Goal: Transaction & Acquisition: Download file/media

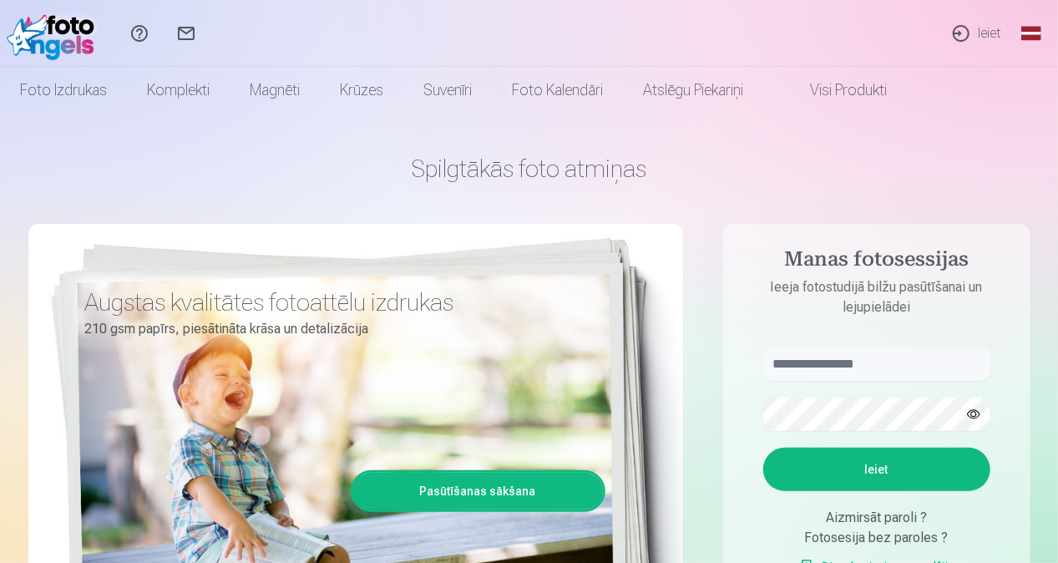
click at [982, 16] on link "Ieiet" at bounding box center [976, 33] width 77 height 67
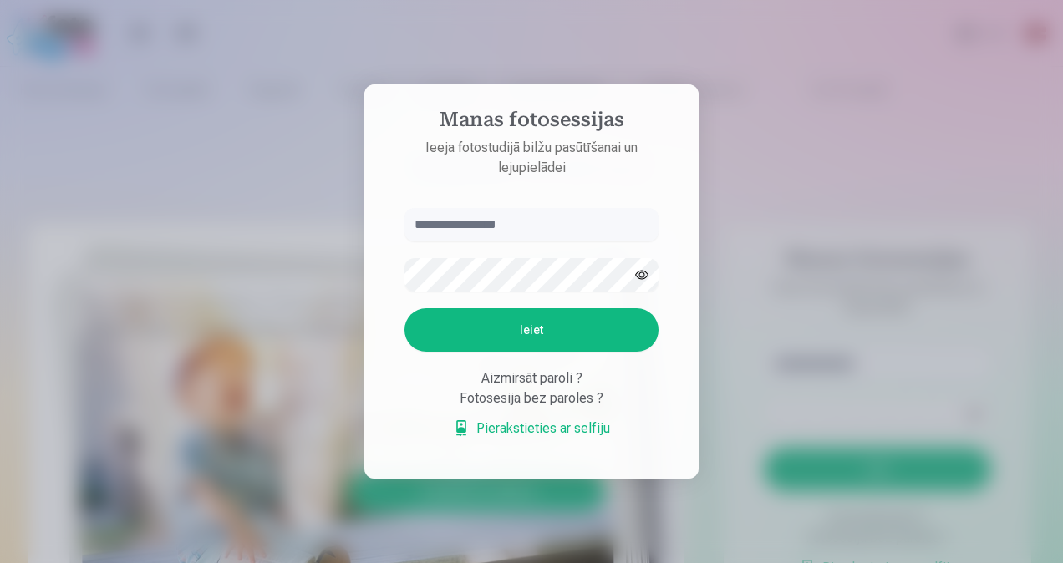
click at [581, 224] on input "text" at bounding box center [531, 224] width 254 height 33
type input "**********"
click at [557, 323] on button "Ieiet" at bounding box center [531, 329] width 254 height 43
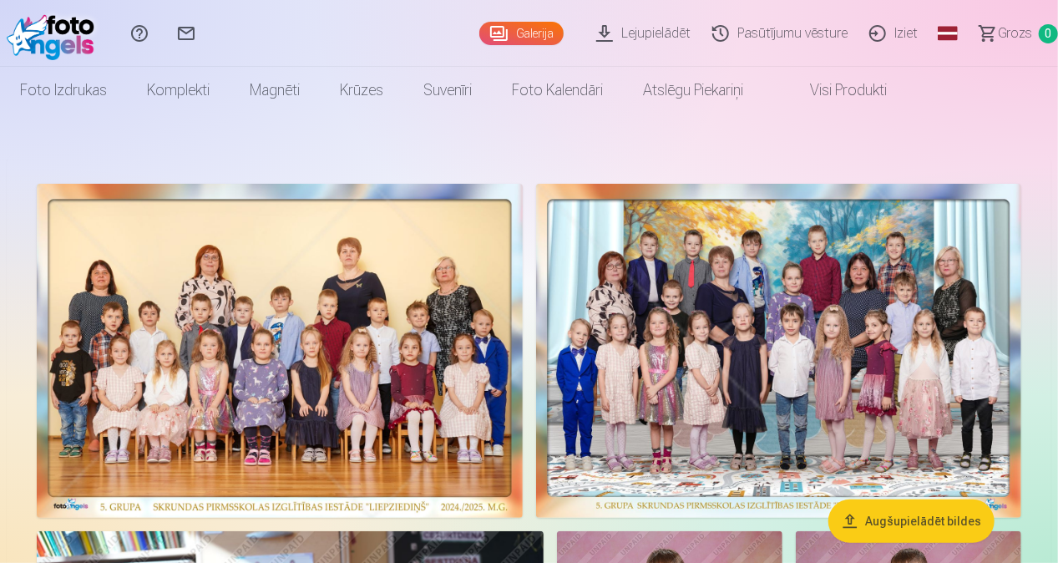
click at [938, 525] on button "Augšupielādēt bildes" at bounding box center [912, 521] width 166 height 43
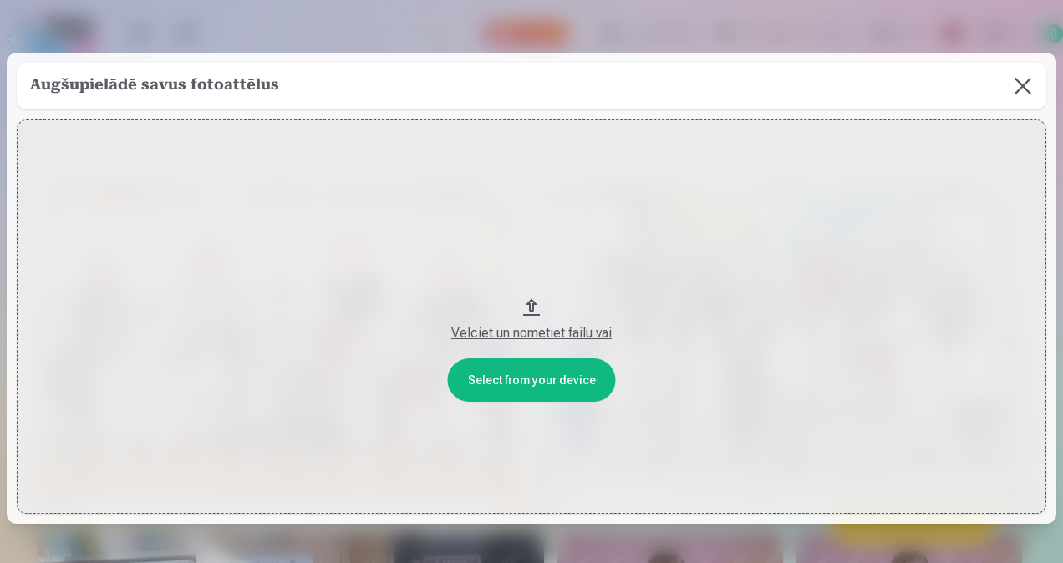
click at [1018, 82] on button at bounding box center [1022, 86] width 47 height 47
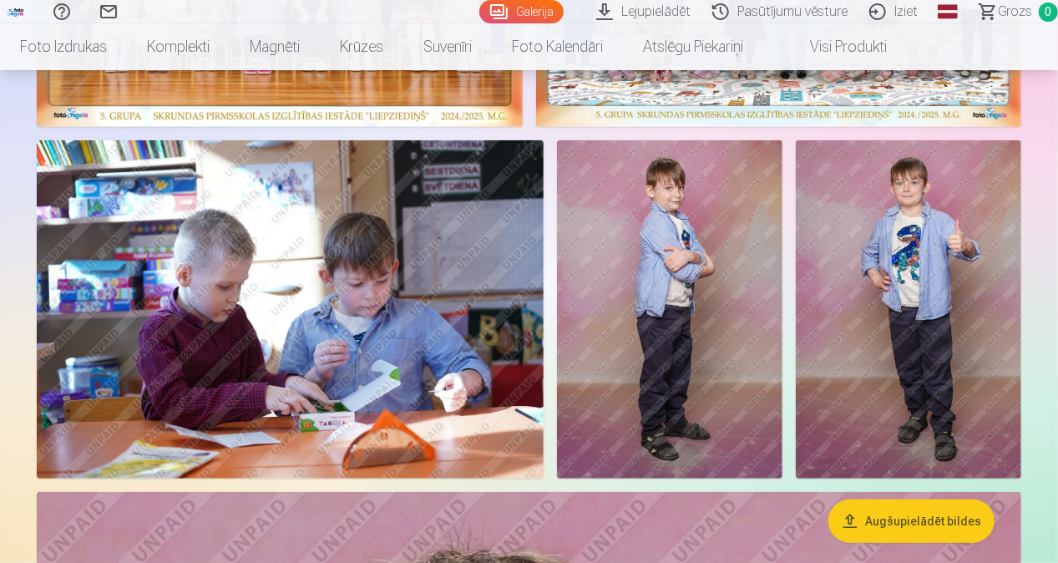
scroll to position [418, 0]
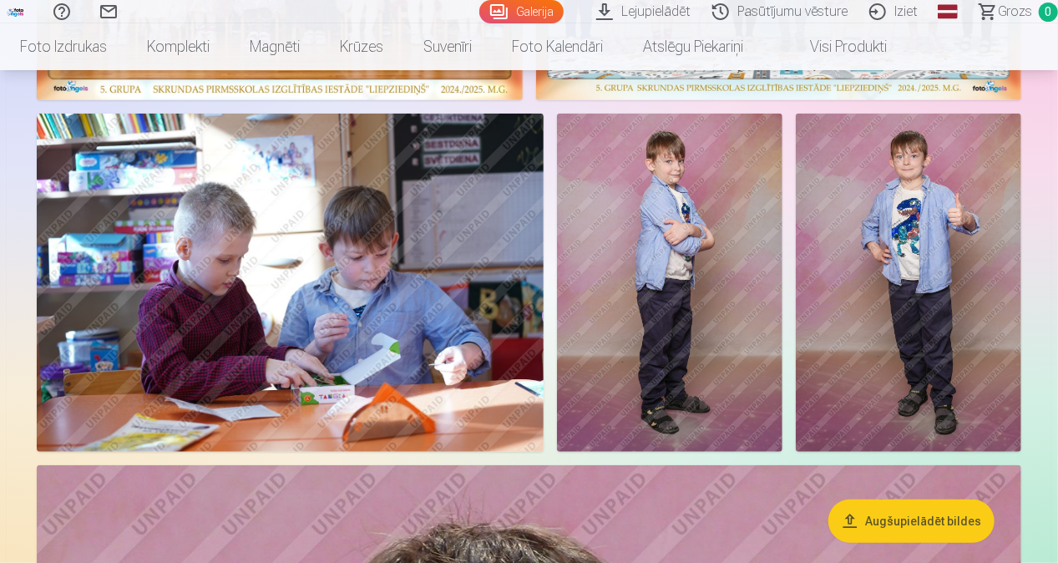
click at [698, 291] on img at bounding box center [670, 283] width 226 height 338
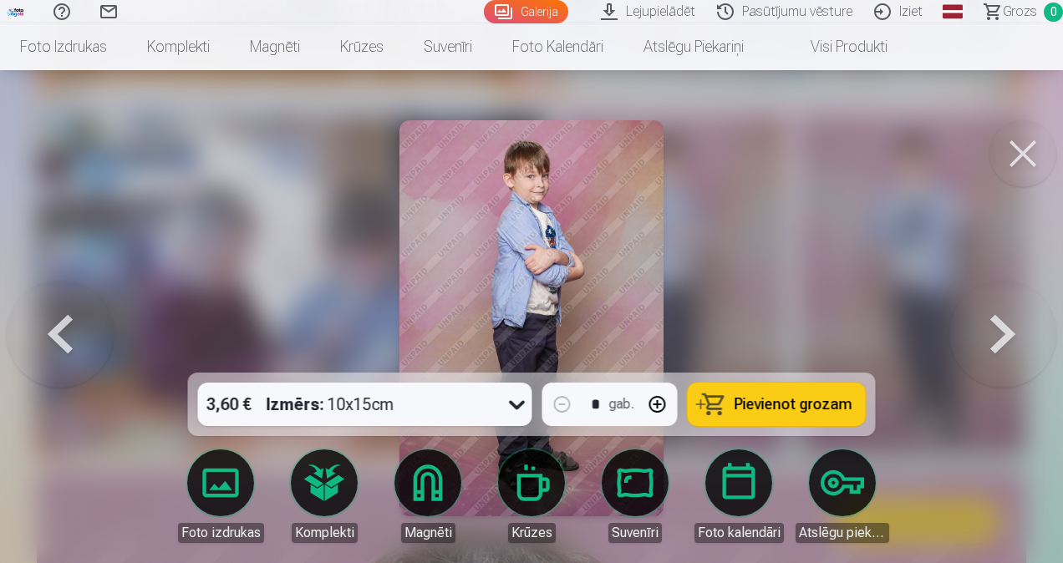
click at [1035, 150] on button at bounding box center [1022, 153] width 67 height 67
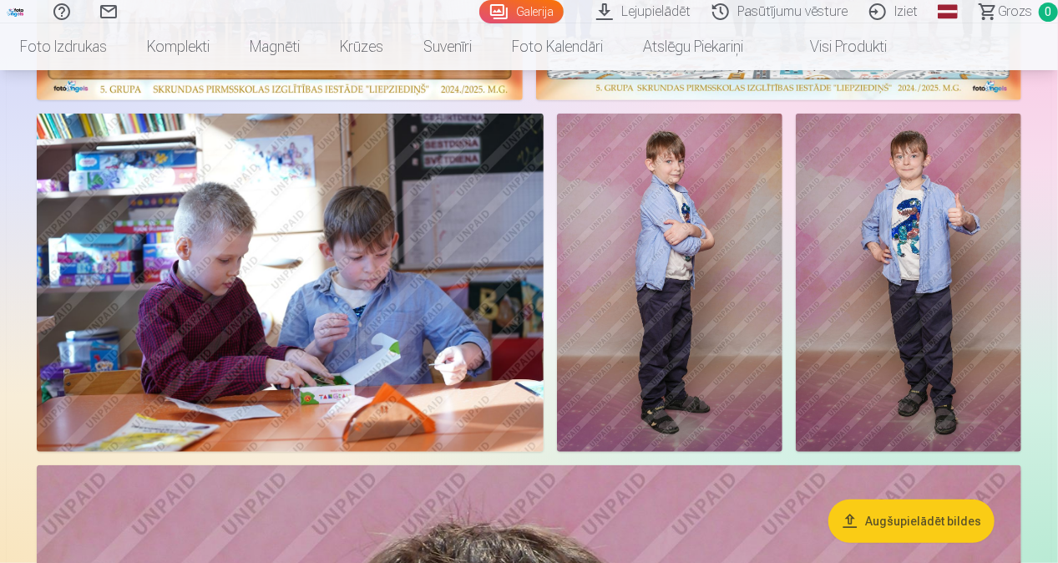
click at [660, 12] on link "Lejupielādēt" at bounding box center [646, 11] width 116 height 23
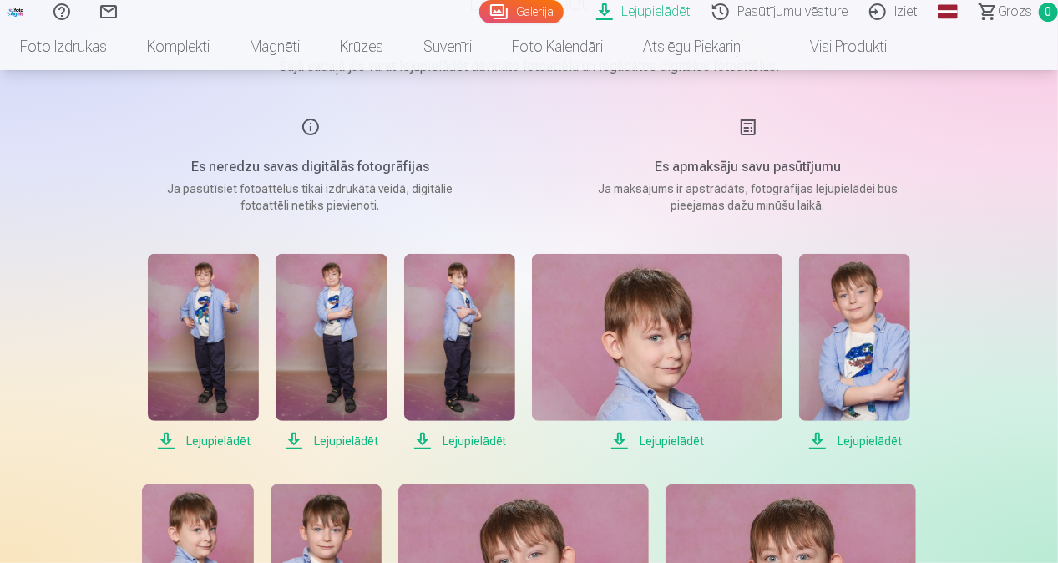
scroll to position [334, 0]
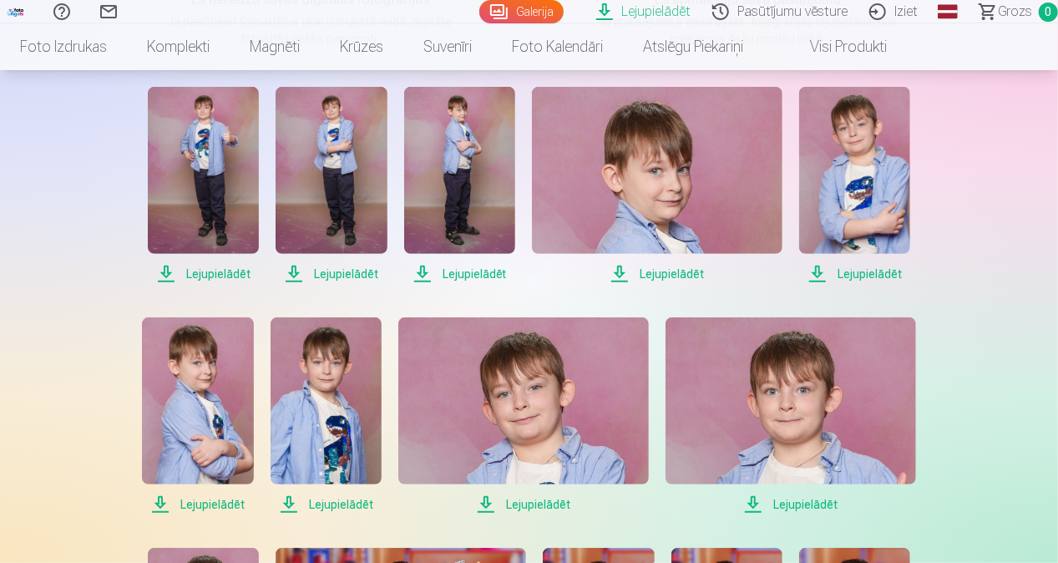
click at [234, 271] on span "Lejupielādēt" at bounding box center [203, 274] width 111 height 20
click at [323, 274] on span "Lejupielādēt" at bounding box center [331, 274] width 111 height 20
click at [467, 275] on span "Lejupielādēt" at bounding box center [459, 274] width 111 height 20
click at [667, 276] on span "Lejupielādēt" at bounding box center [657, 274] width 251 height 20
click at [852, 271] on span "Lejupielādēt" at bounding box center [854, 274] width 111 height 20
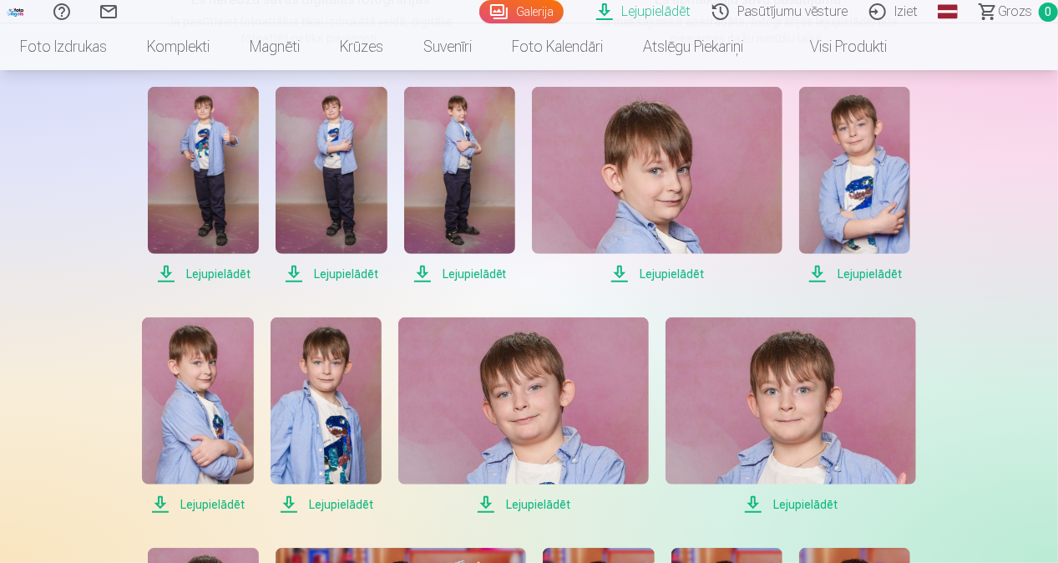
scroll to position [585, 0]
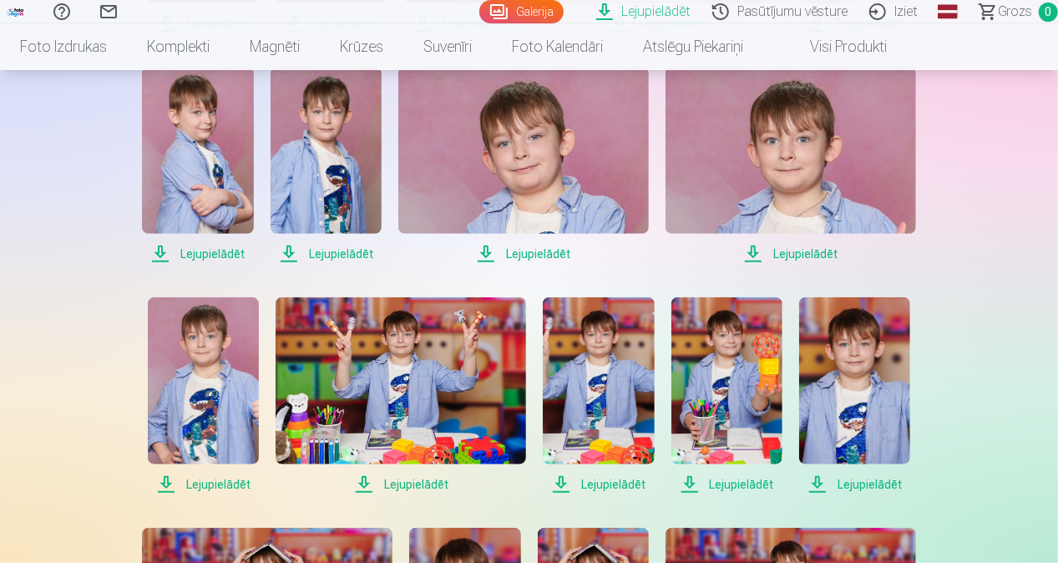
click at [219, 257] on span "Lejupielādēt" at bounding box center [197, 254] width 111 height 20
click at [344, 257] on span "Lejupielādēt" at bounding box center [326, 254] width 111 height 20
click at [525, 252] on span "Lejupielādēt" at bounding box center [523, 254] width 251 height 20
click at [790, 246] on span "Lejupielādēt" at bounding box center [791, 254] width 251 height 20
click at [229, 477] on span "Lejupielādēt" at bounding box center [203, 485] width 111 height 20
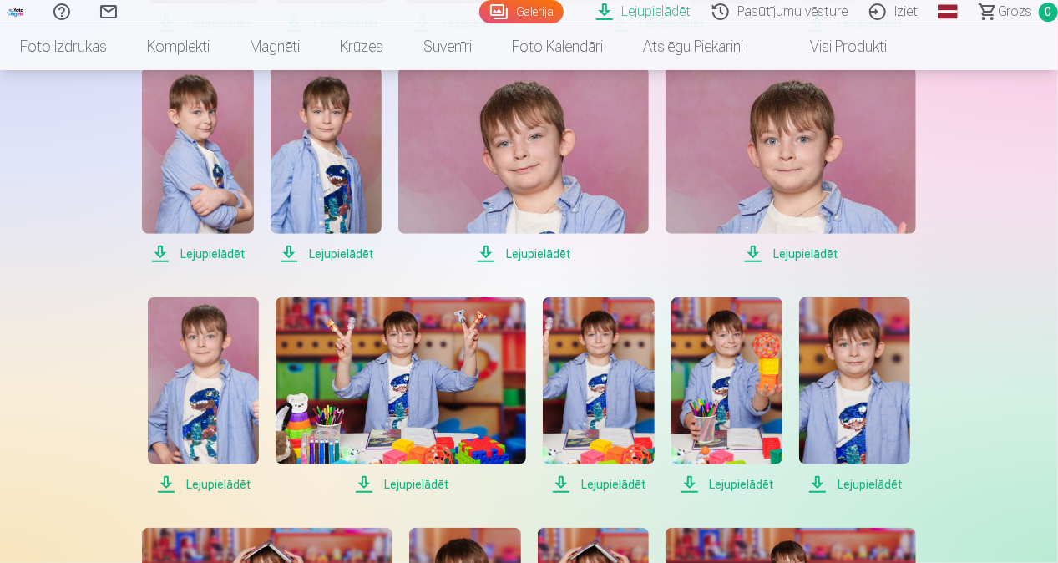
click at [424, 485] on span "Lejupielādēt" at bounding box center [401, 485] width 251 height 20
click at [419, 486] on span "Lejupielādēt" at bounding box center [401, 485] width 251 height 20
click at [595, 480] on span "Lejupielādēt" at bounding box center [598, 485] width 111 height 20
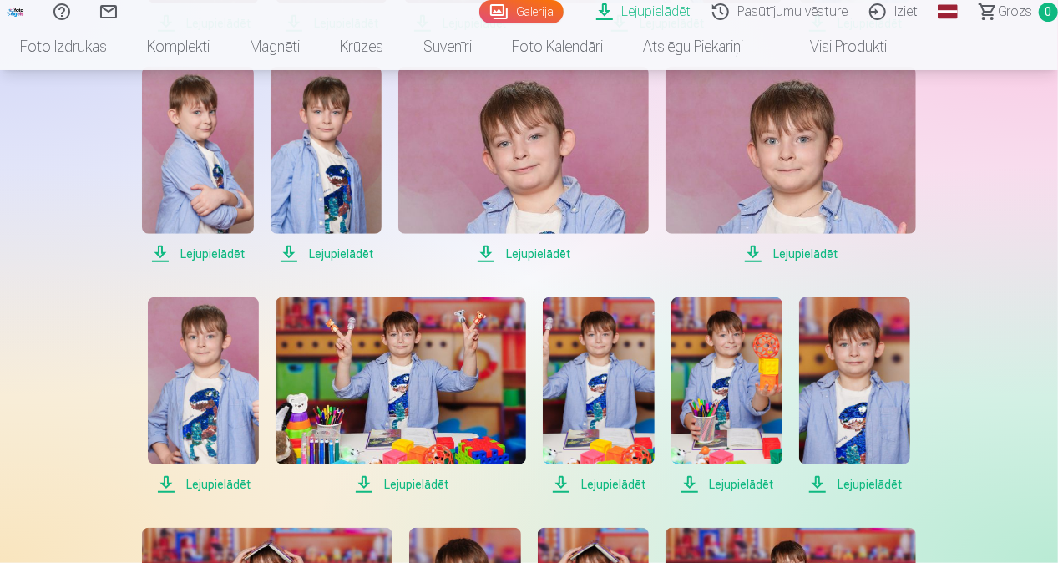
click at [610, 491] on span "Lejupielādēt" at bounding box center [598, 485] width 111 height 20
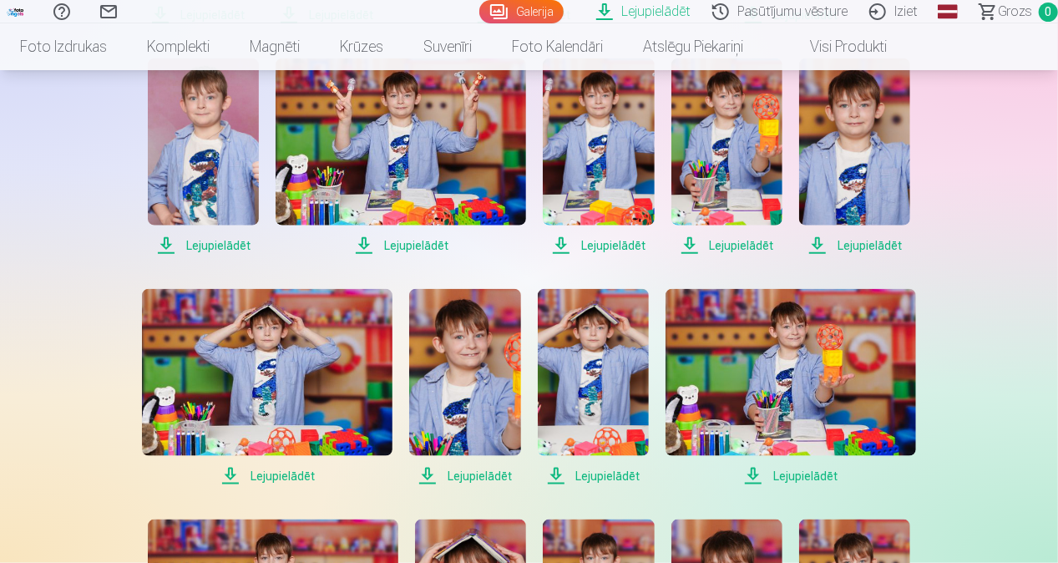
scroll to position [919, 0]
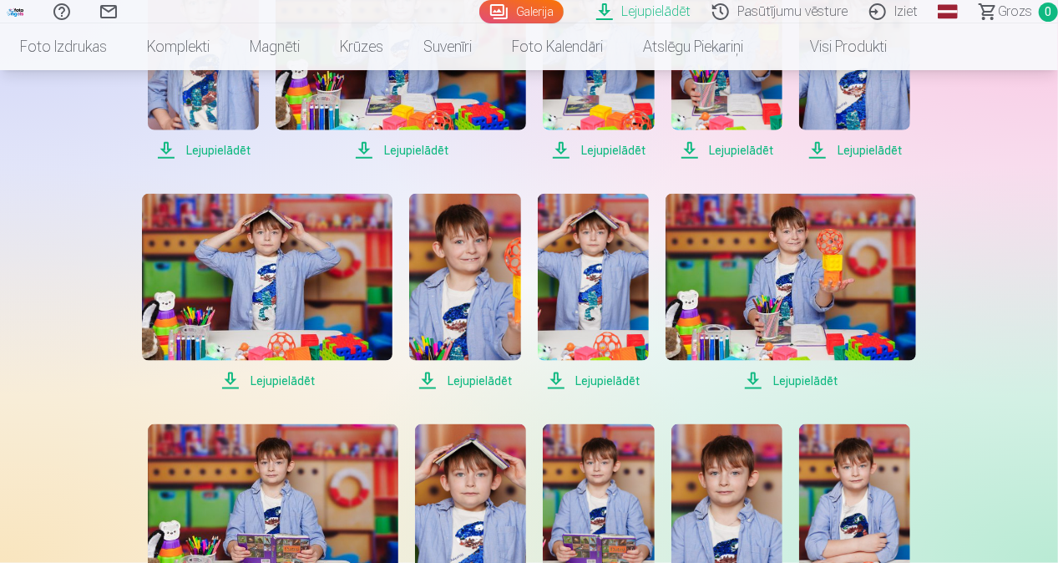
click at [754, 150] on span "Lejupielādēt" at bounding box center [727, 150] width 111 height 20
click at [289, 379] on span "Lejupielādēt" at bounding box center [267, 381] width 251 height 20
drag, startPoint x: 483, startPoint y: 383, endPoint x: 505, endPoint y: 383, distance: 21.7
click at [482, 383] on span "Lejupielādēt" at bounding box center [464, 381] width 111 height 20
click at [498, 386] on span "Lejupielādēt" at bounding box center [464, 381] width 111 height 20
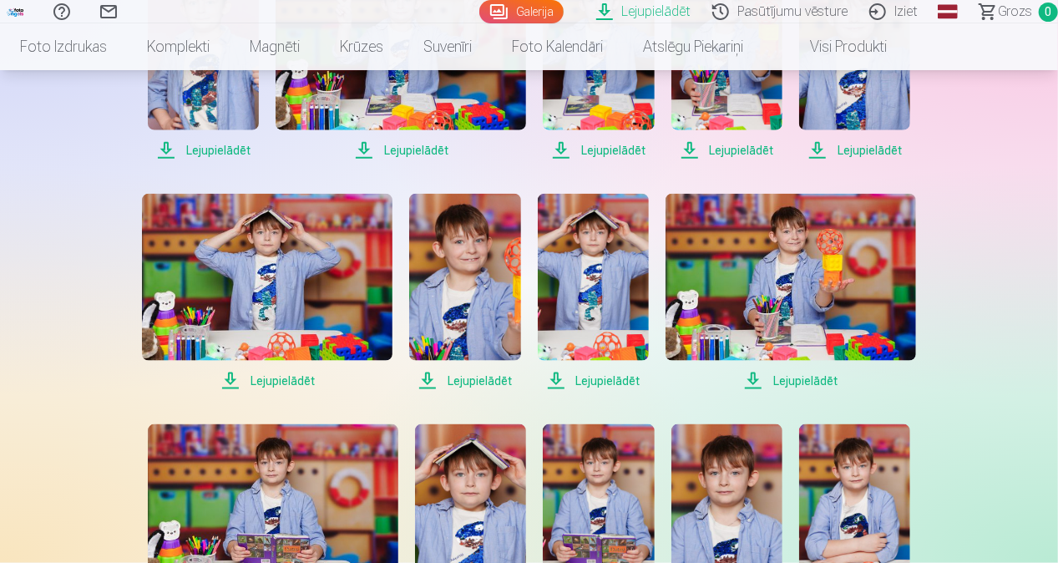
click at [583, 377] on span "Lejupielādēt" at bounding box center [593, 381] width 111 height 20
drag, startPoint x: 815, startPoint y: 378, endPoint x: 812, endPoint y: 386, distance: 8.7
click at [815, 378] on span "Lejupielādēt" at bounding box center [791, 381] width 251 height 20
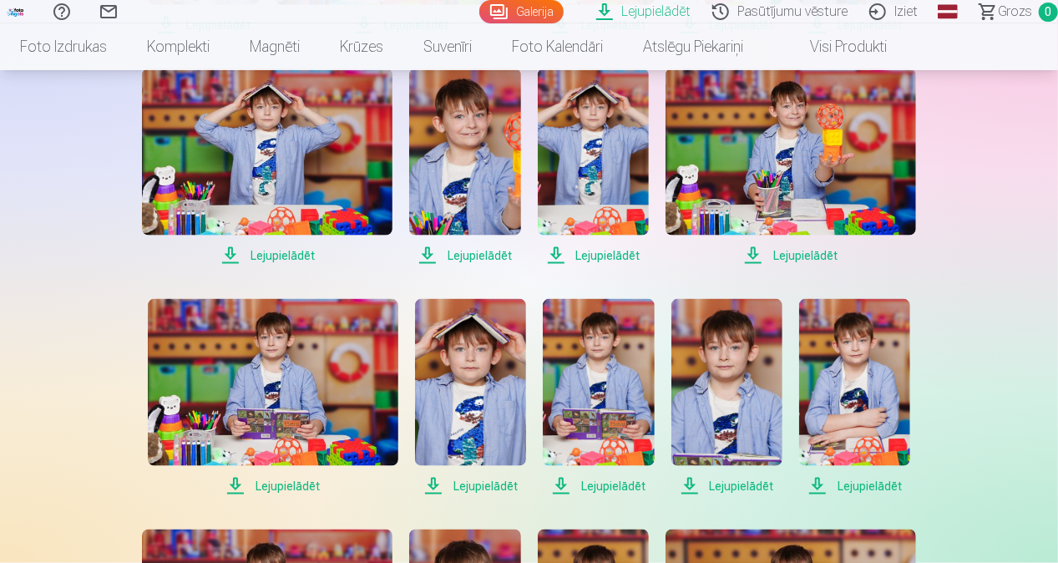
scroll to position [1170, 0]
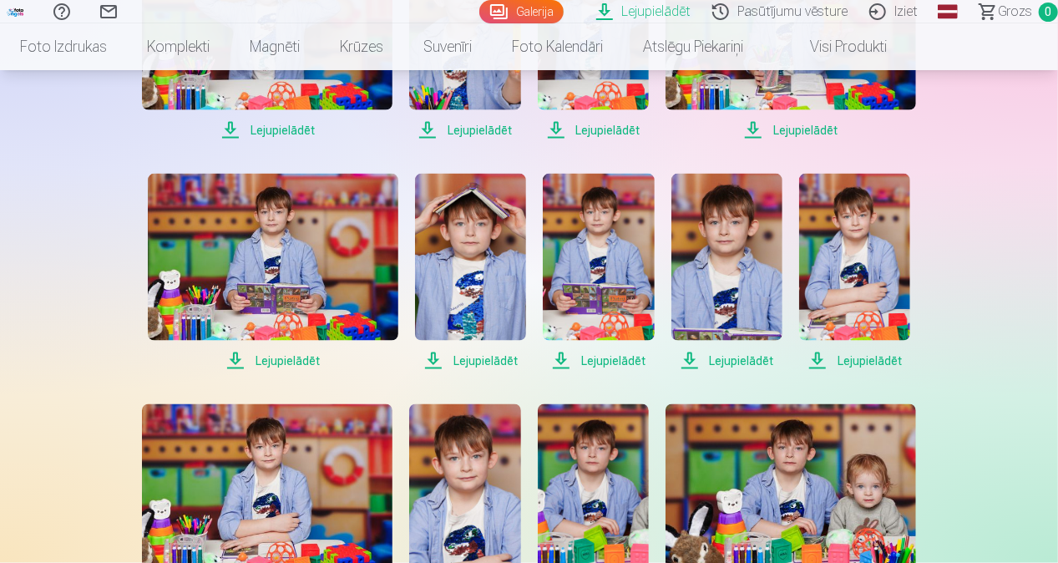
click at [296, 362] on span "Lejupielādēt" at bounding box center [273, 361] width 251 height 20
click at [475, 363] on span "Lejupielādēt" at bounding box center [470, 361] width 111 height 20
click at [602, 359] on span "Lejupielādēt" at bounding box center [598, 361] width 111 height 20
click at [714, 356] on span "Lejupielādēt" at bounding box center [727, 361] width 111 height 20
click at [1017, 316] on div "Lejupielādēt Šajā sadaļā jūs varat lejupielādēt dāvināto fotoattēlu un iegādāto…" at bounding box center [529, 279] width 1003 height 2899
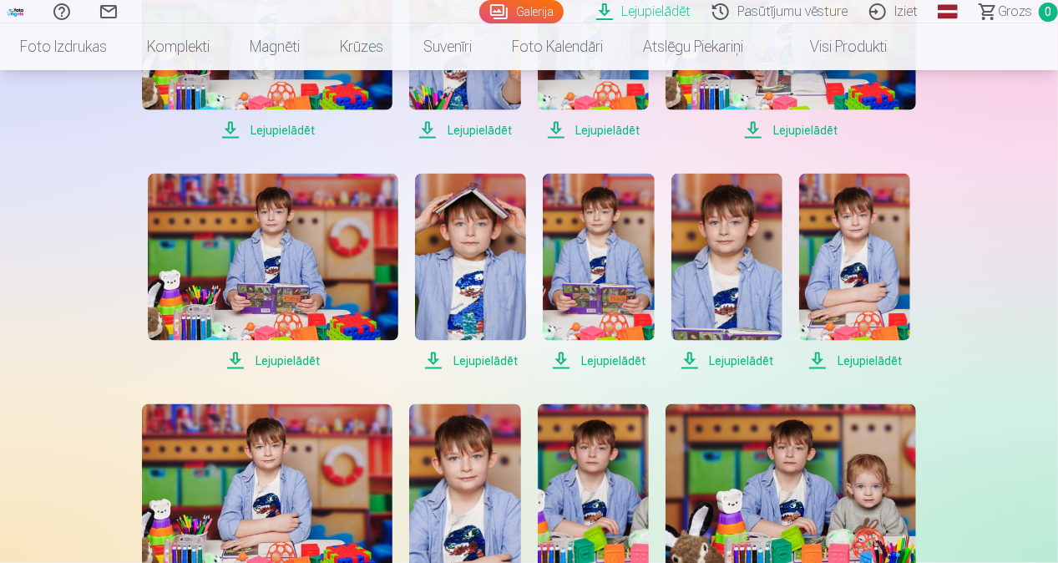
click at [852, 359] on span "Lejupielādēt" at bounding box center [854, 361] width 111 height 20
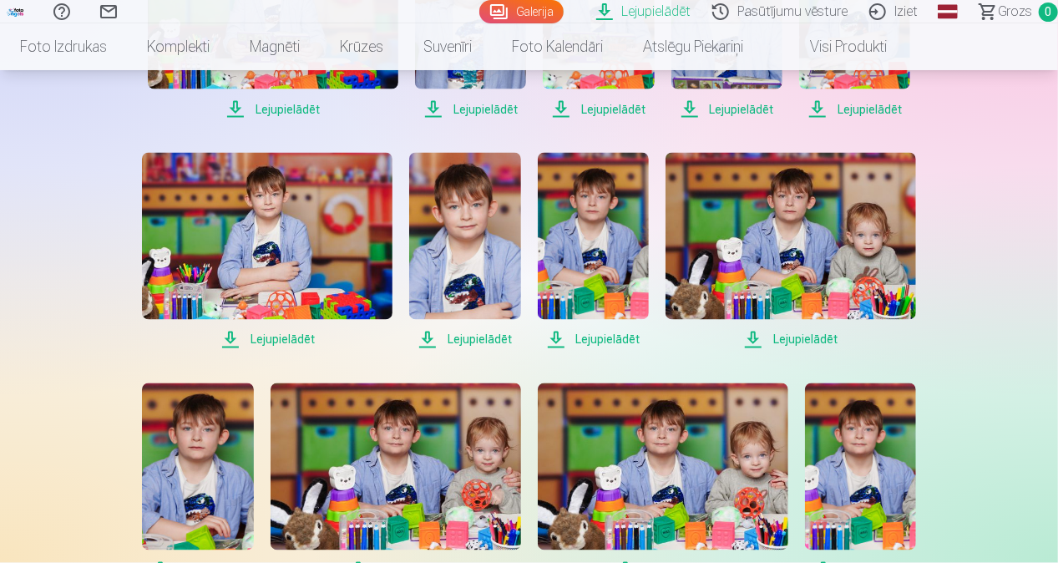
scroll to position [1504, 0]
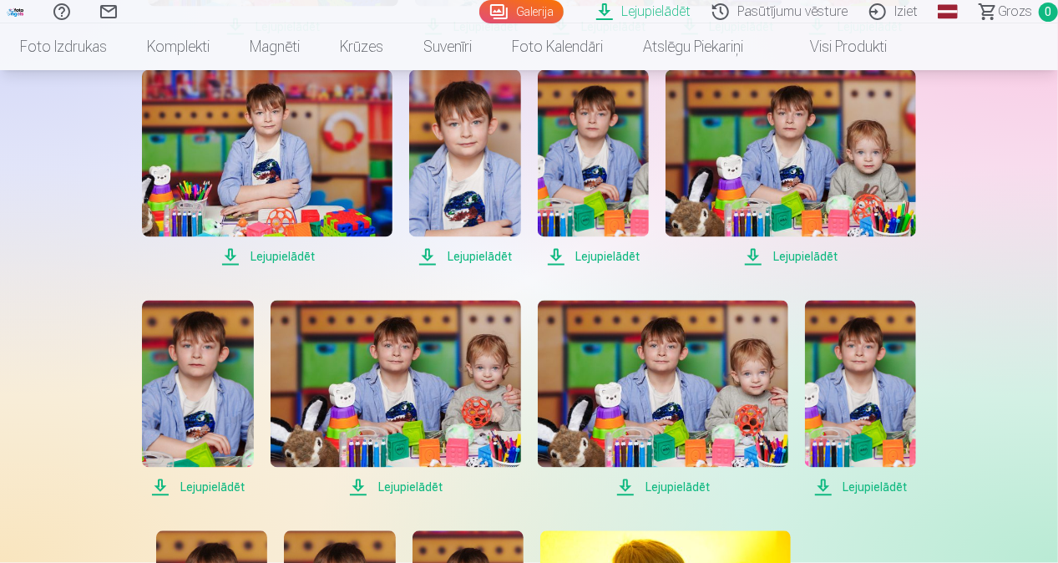
click at [274, 259] on span "Lejupielādēt" at bounding box center [267, 257] width 251 height 20
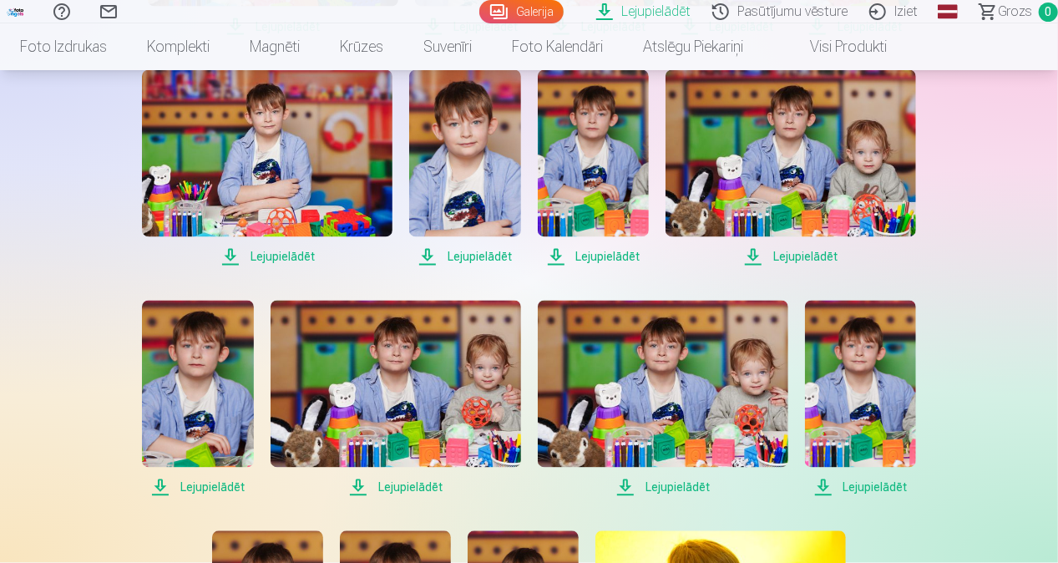
click at [482, 258] on span "Lejupielādēt" at bounding box center [464, 257] width 111 height 20
click at [590, 251] on span "Lejupielādēt" at bounding box center [593, 257] width 111 height 20
click at [1018, 246] on div "Lejupielādēt Šajā sadaļā jūs varat lejupielādēt dāvināto fotoattēlu un iegādāto…" at bounding box center [529, 29] width 1003 height 3066
click at [790, 254] on span "Lejupielādēt" at bounding box center [791, 257] width 251 height 20
drag, startPoint x: 226, startPoint y: 485, endPoint x: 246, endPoint y: 486, distance: 19.2
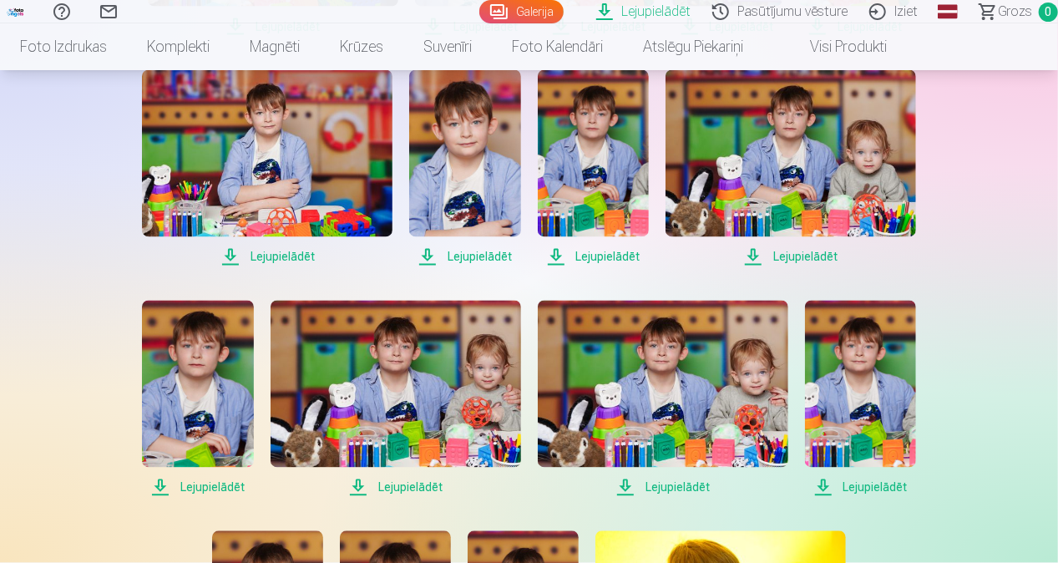
click at [226, 485] on span "Lejupielādēt" at bounding box center [197, 488] width 111 height 20
click at [419, 479] on span "Lejupielādēt" at bounding box center [396, 488] width 251 height 20
click at [658, 483] on span "Lejupielādēt" at bounding box center [663, 488] width 251 height 20
click at [987, 446] on div "Lejupielādēt Šajā sadaļā jūs varat lejupielādēt dāvināto fotoattēlu un iegādāto…" at bounding box center [529, 29] width 1003 height 3066
click at [850, 486] on span "Lejupielādēt" at bounding box center [860, 488] width 111 height 20
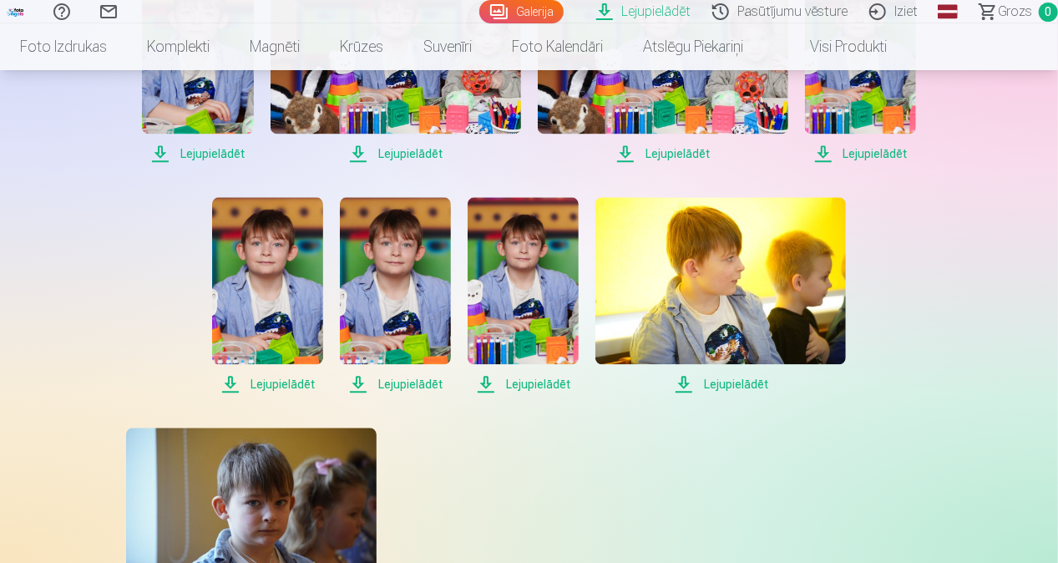
scroll to position [1921, 0]
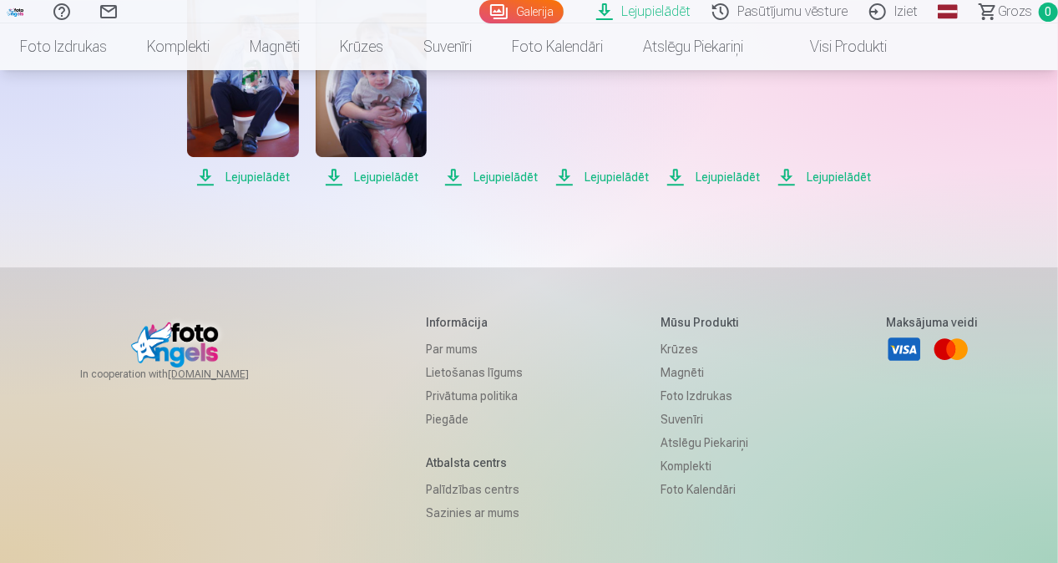
scroll to position [2590, 0]
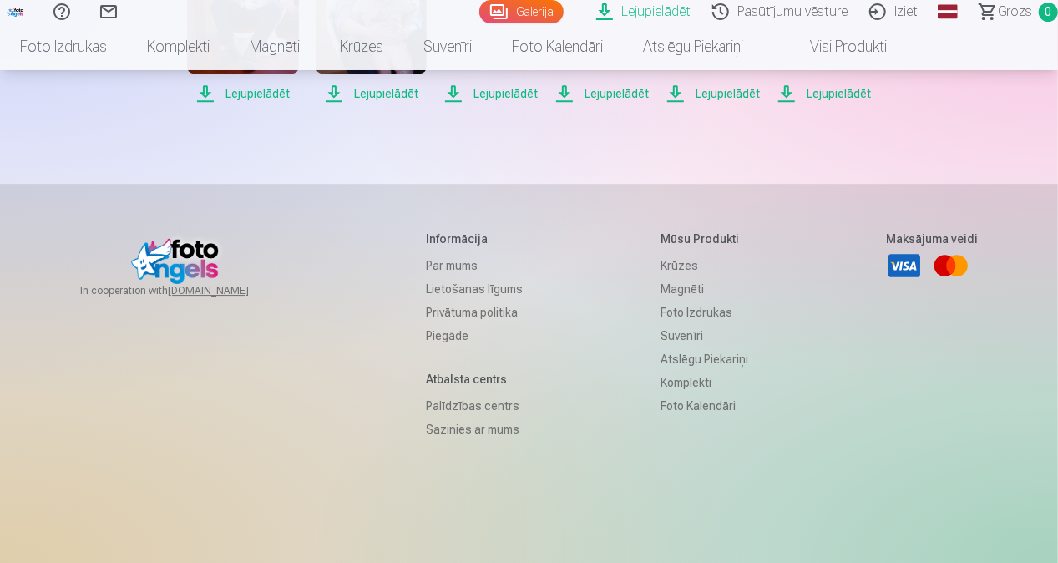
click at [777, 104] on span "Lejupielādēt" at bounding box center [824, 94] width 94 height 20
click at [666, 104] on span "Lejupielādēt" at bounding box center [713, 94] width 94 height 20
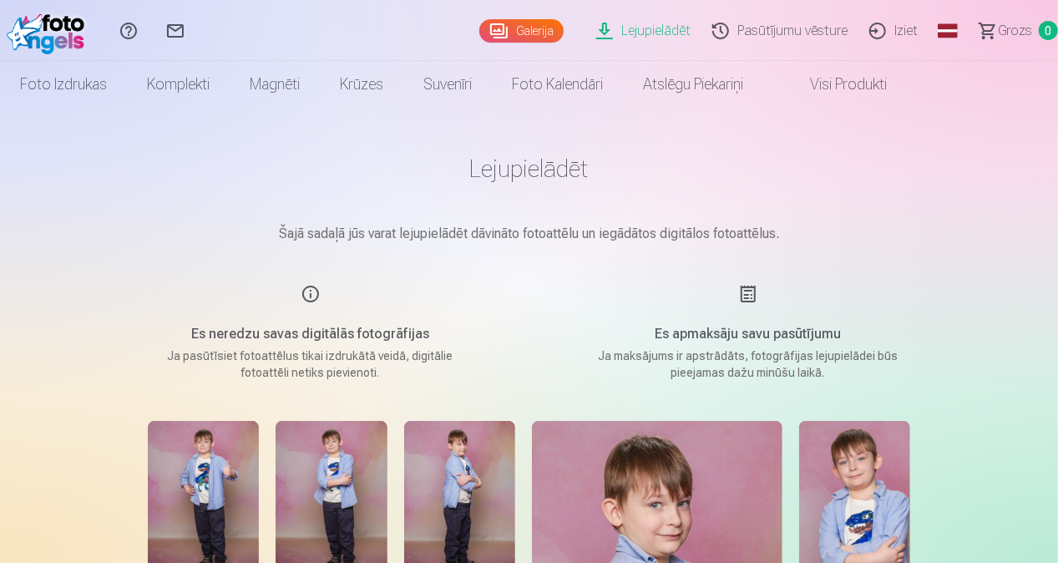
scroll to position [84, 0]
